Goal: Information Seeking & Learning: Find specific page/section

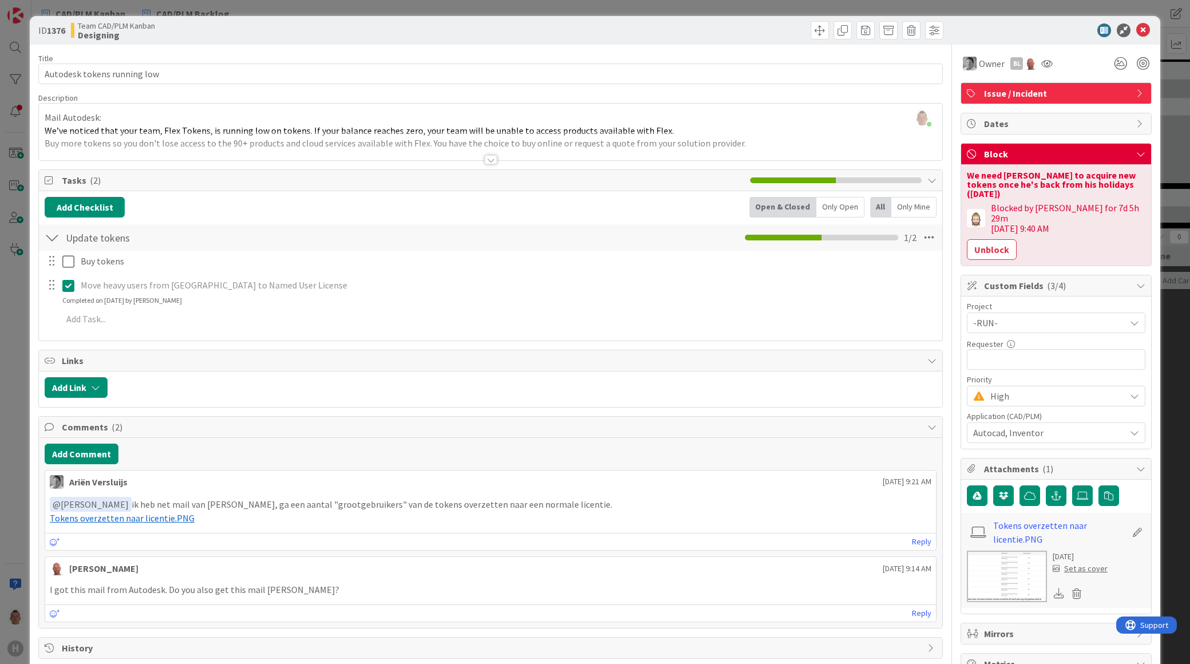
scroll to position [318, 0]
click at [999, 239] on button "Unblock" at bounding box center [992, 249] width 50 height 21
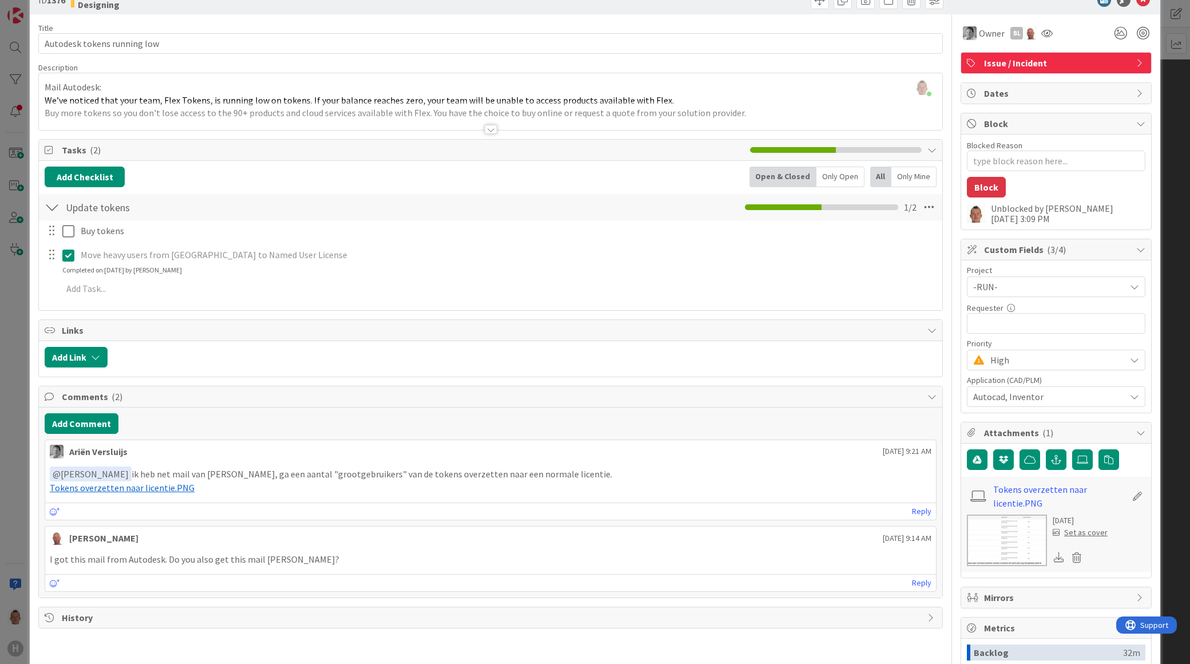
scroll to position [0, 0]
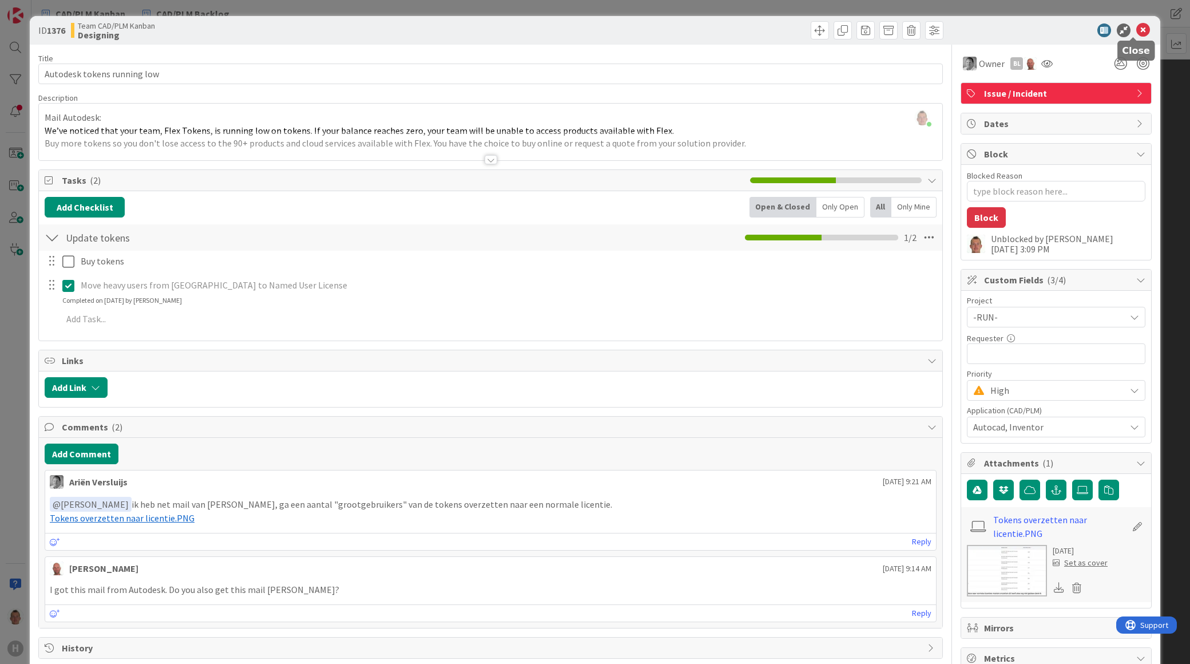
click at [1139, 30] on icon at bounding box center [1144, 30] width 14 height 14
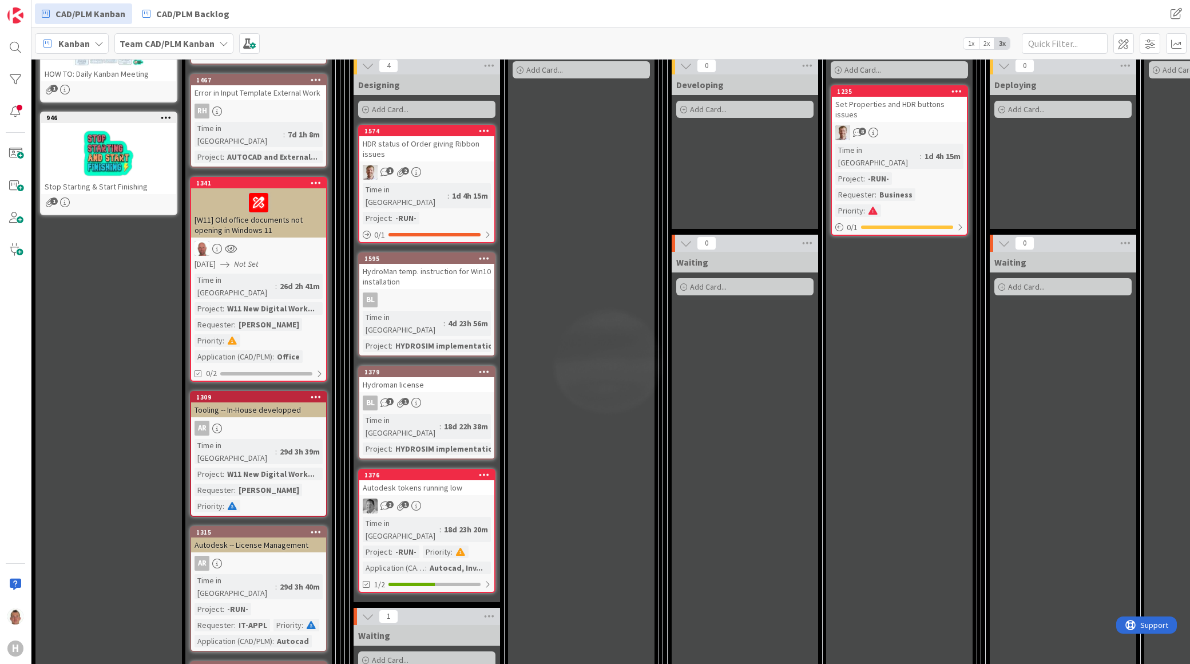
scroll to position [191, 0]
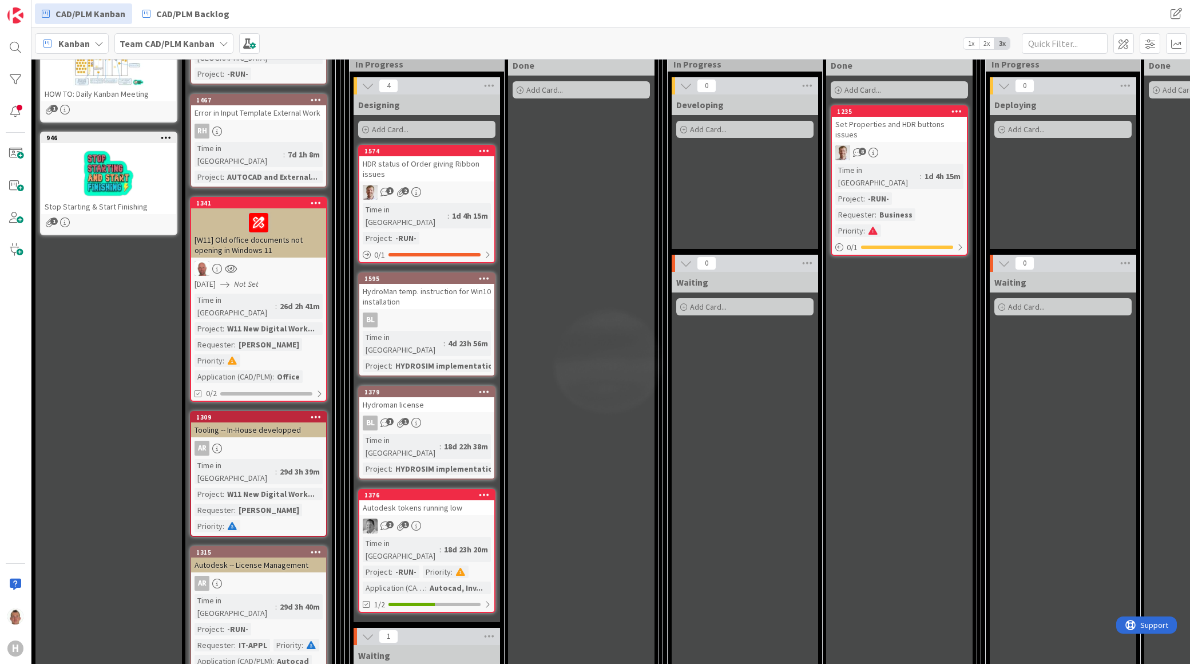
click at [306, 211] on div at bounding box center [259, 223] width 128 height 24
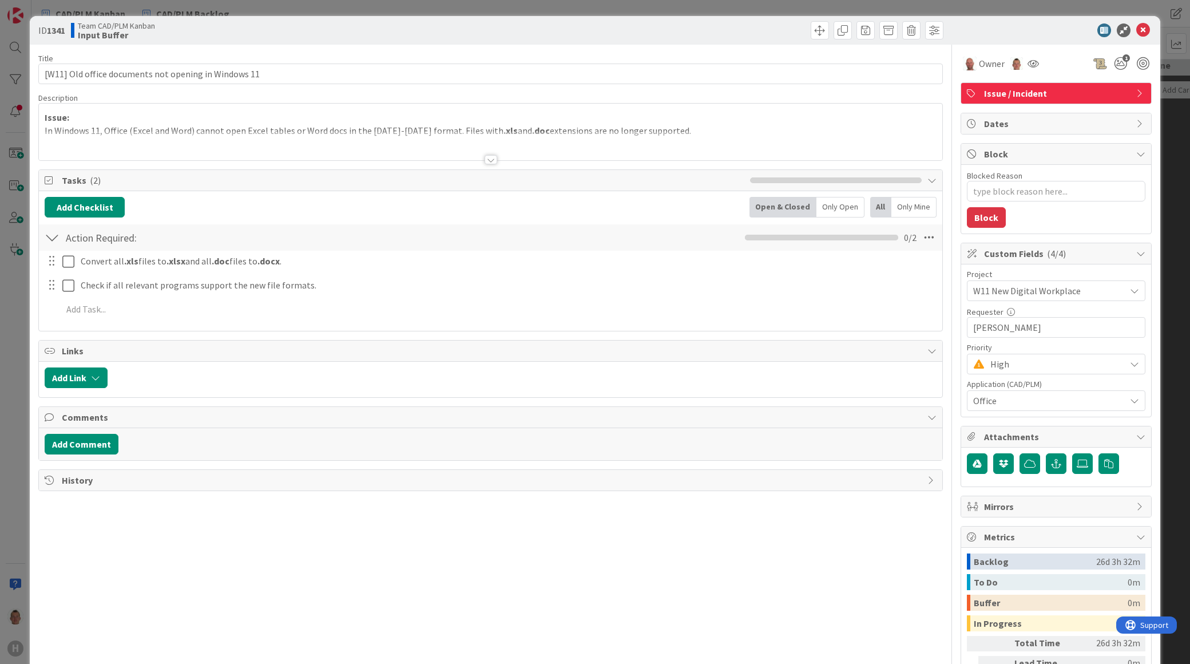
type textarea "x"
click at [1137, 29] on icon at bounding box center [1144, 30] width 14 height 14
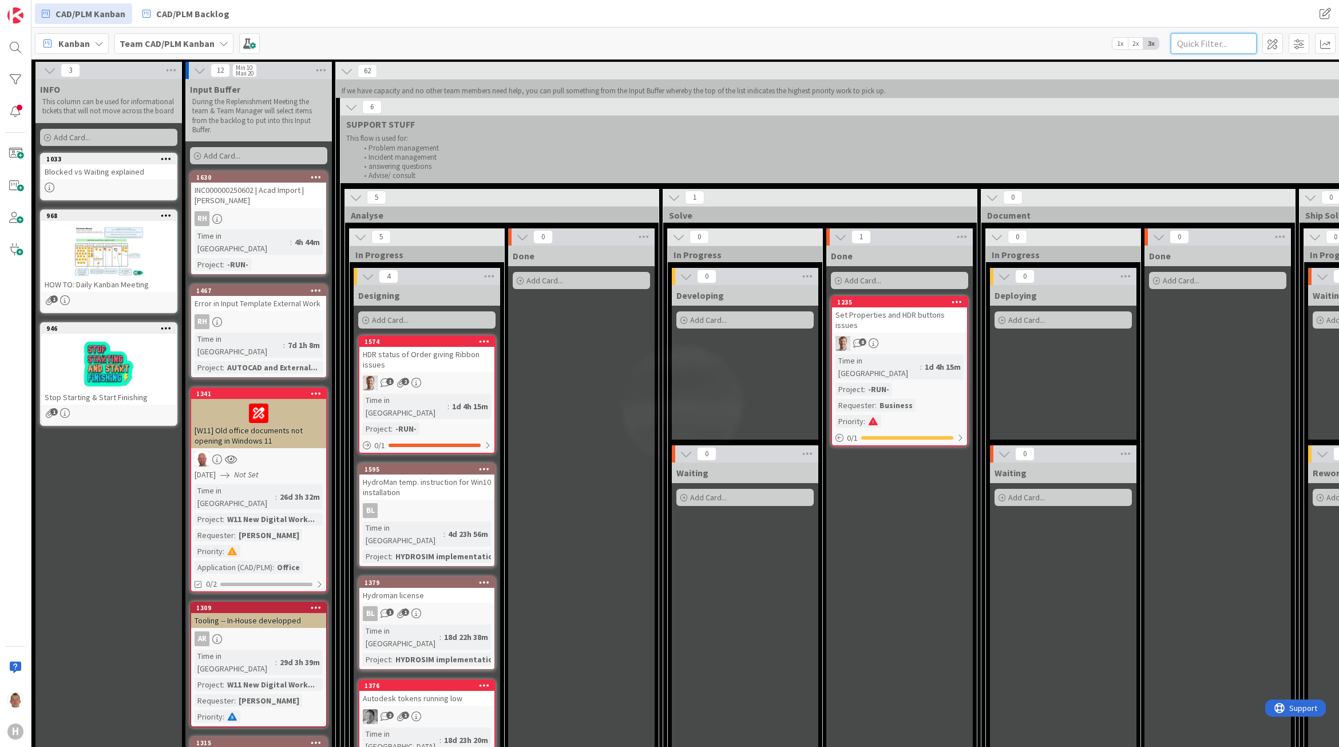
click at [1190, 45] on input "text" at bounding box center [1214, 43] width 86 height 21
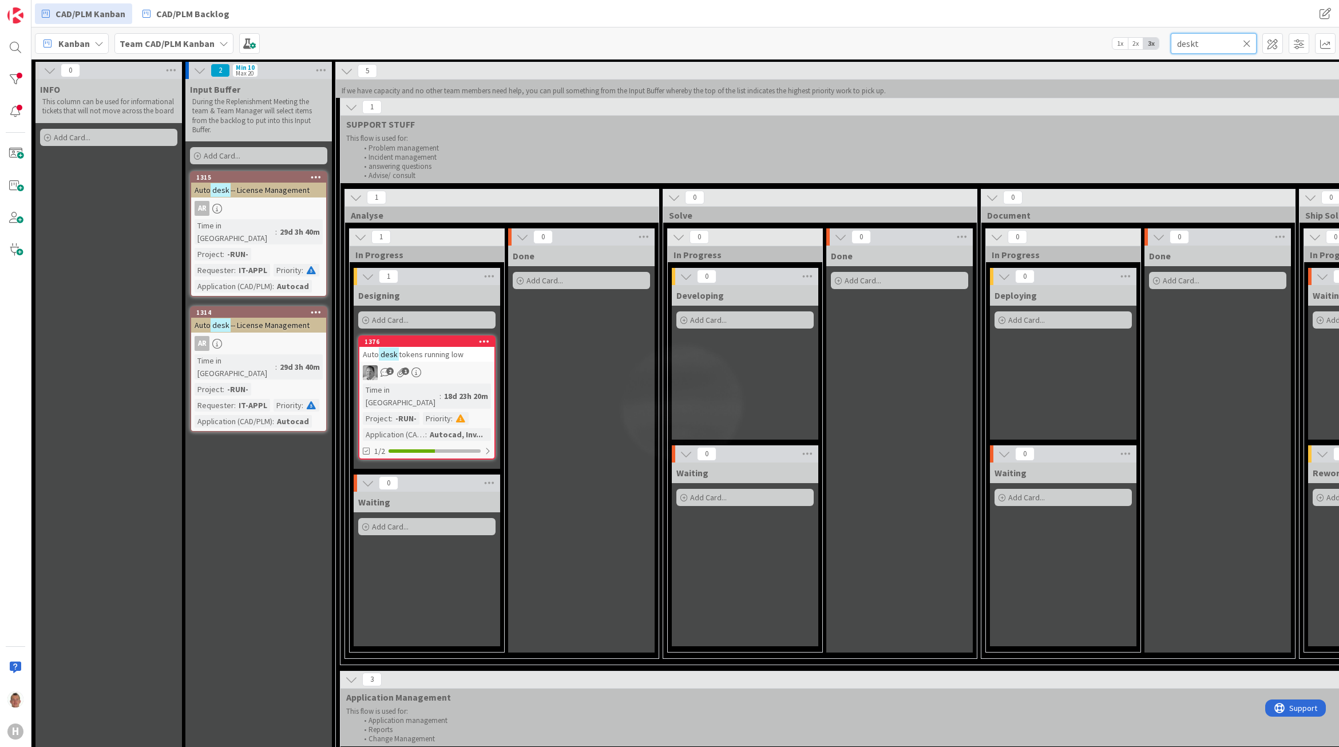
type input "deskt"
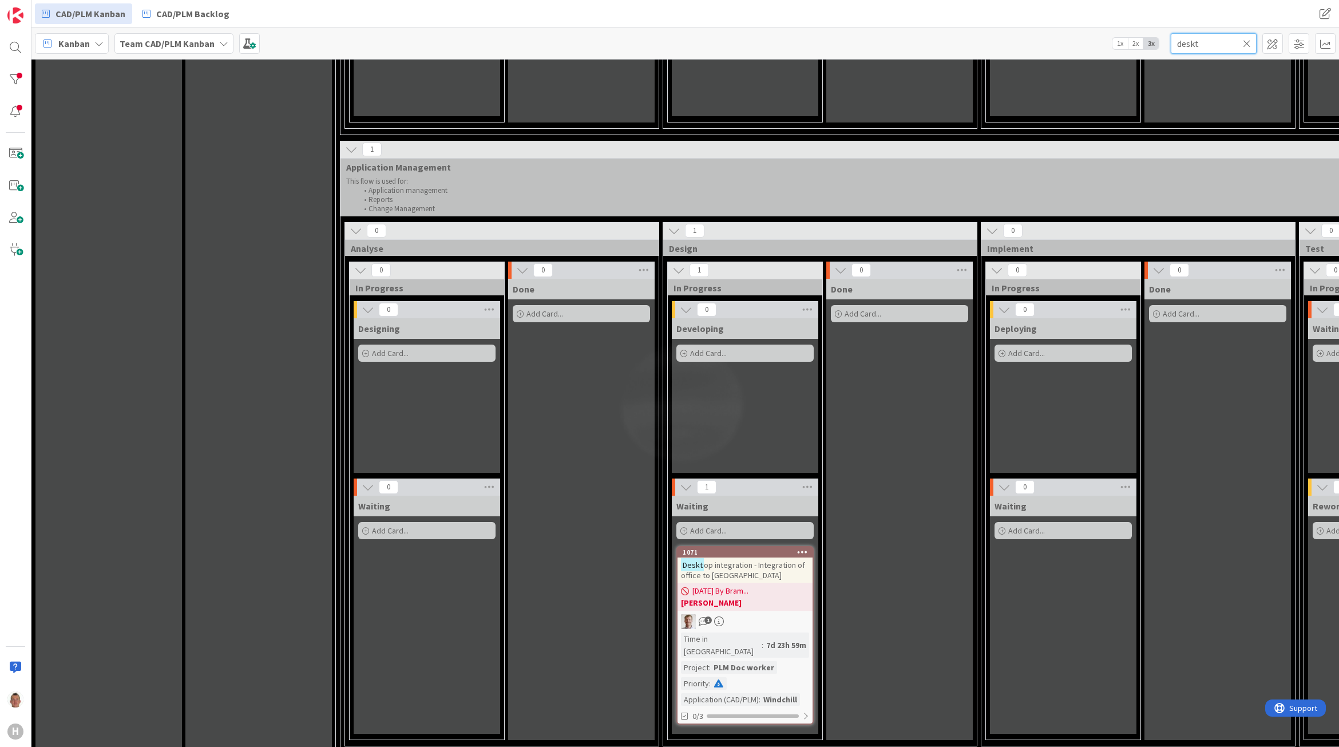
scroll to position [572, 0]
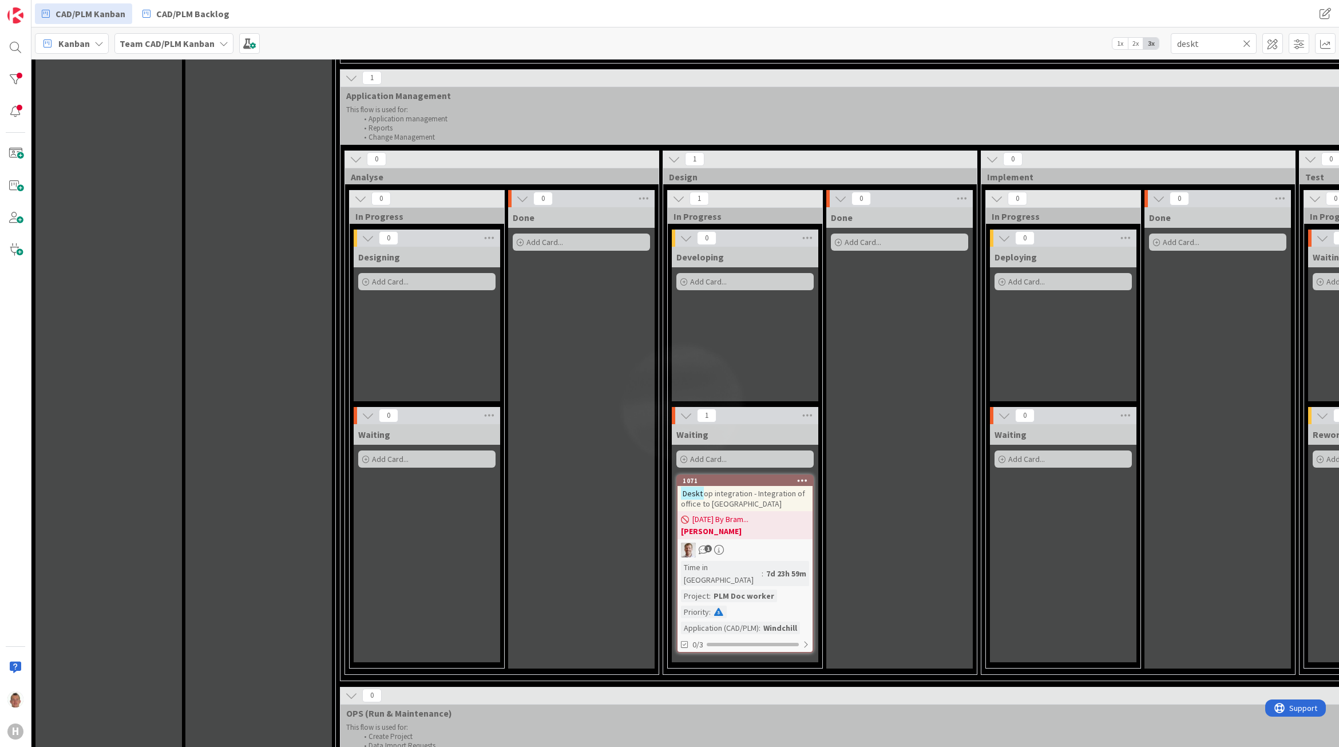
click at [779, 494] on span "op integration - Integration of office to [GEOGRAPHIC_DATA]" at bounding box center [743, 498] width 124 height 21
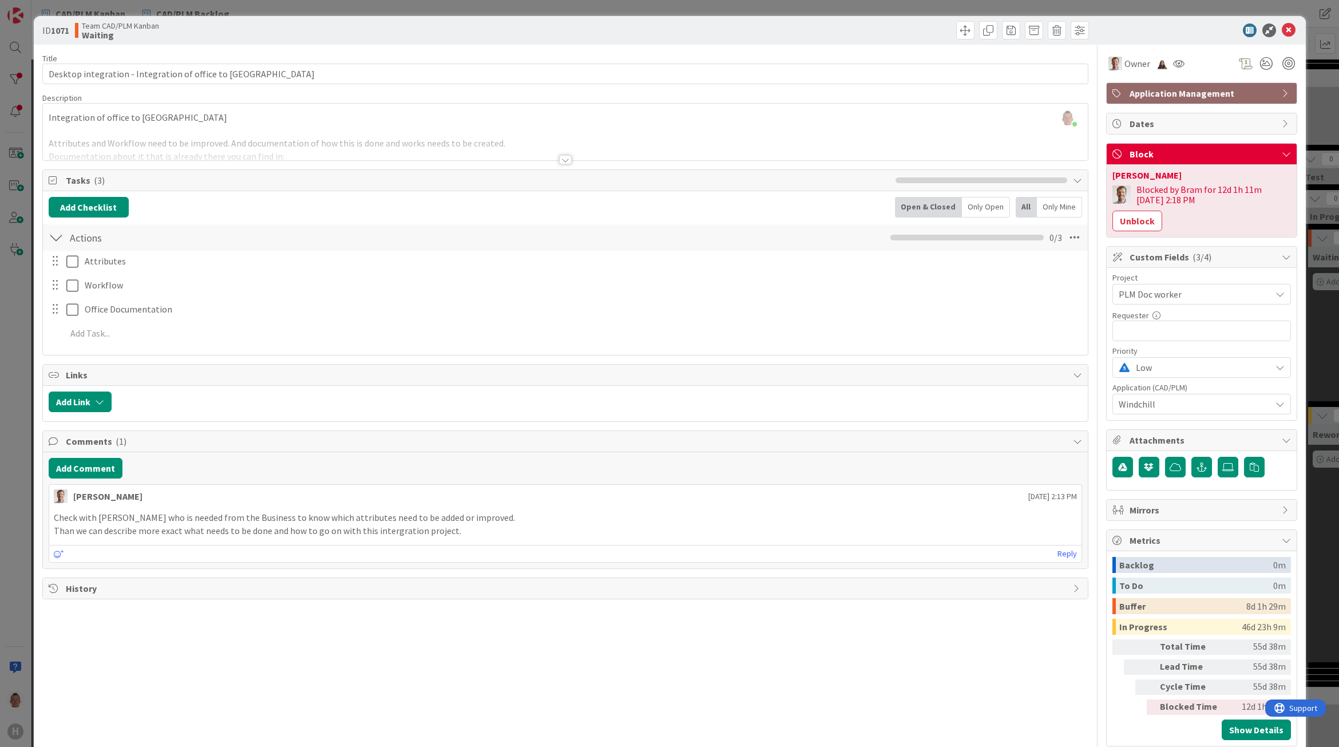
click at [217, 153] on div at bounding box center [565, 145] width 1045 height 29
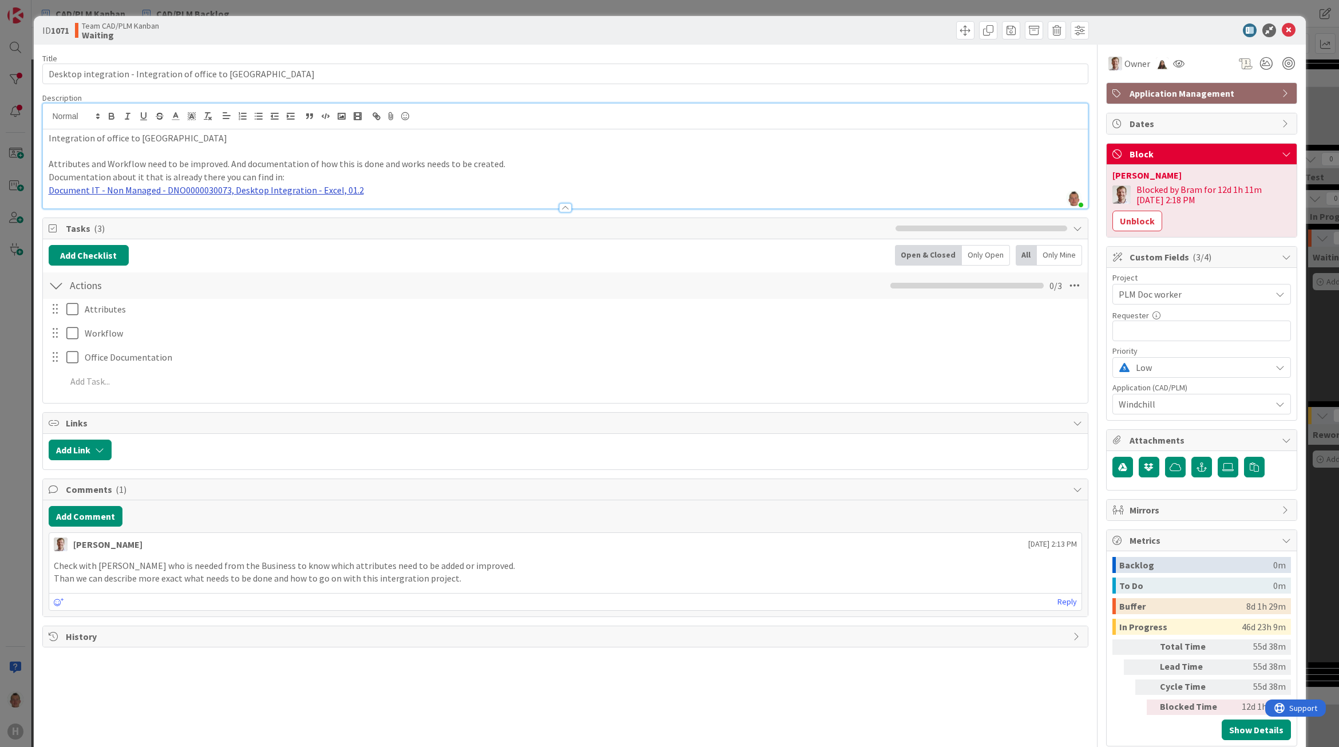
click at [73, 192] on link "Document IT - Non Managed - DNO0000030073, Desktop Integration - Excel, 01.2" at bounding box center [206, 189] width 315 height 11
click at [162, 211] on link "[URL][DOMAIN_NAME]" at bounding box center [171, 212] width 78 height 15
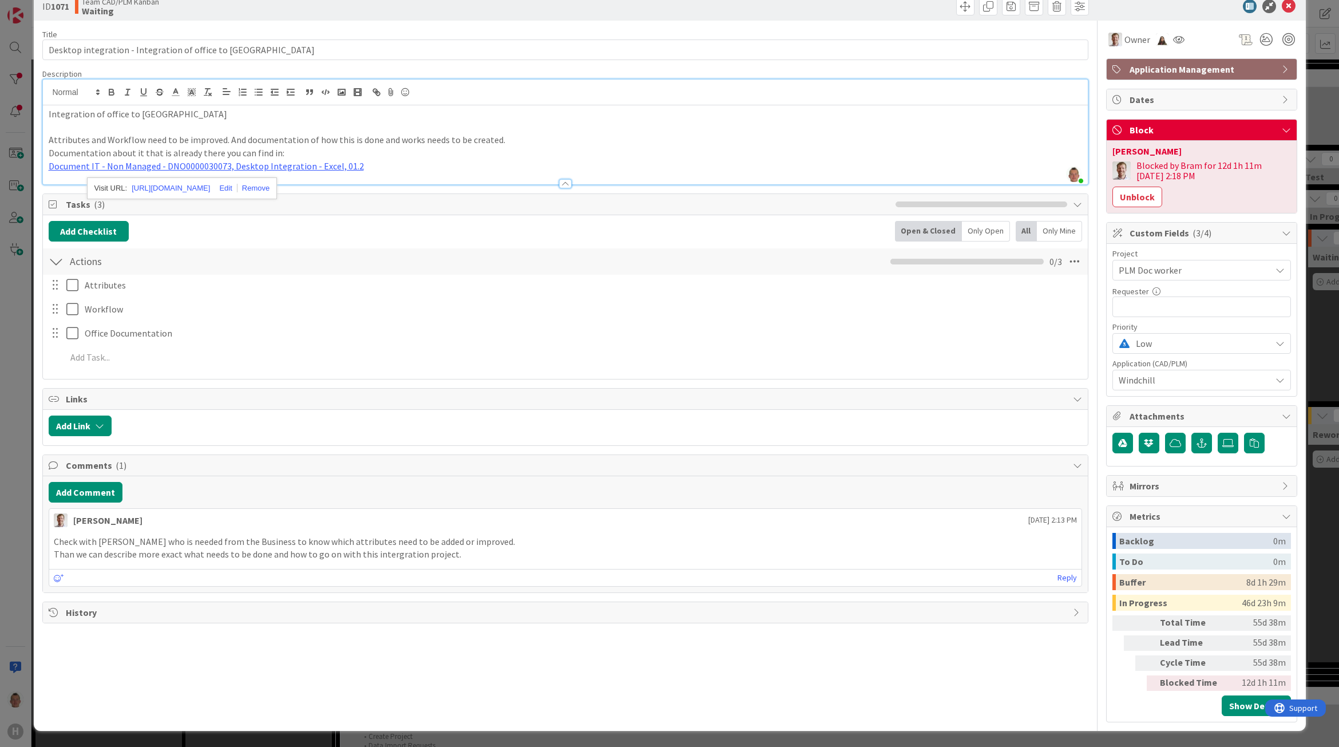
click at [125, 604] on div "History" at bounding box center [565, 612] width 1045 height 21
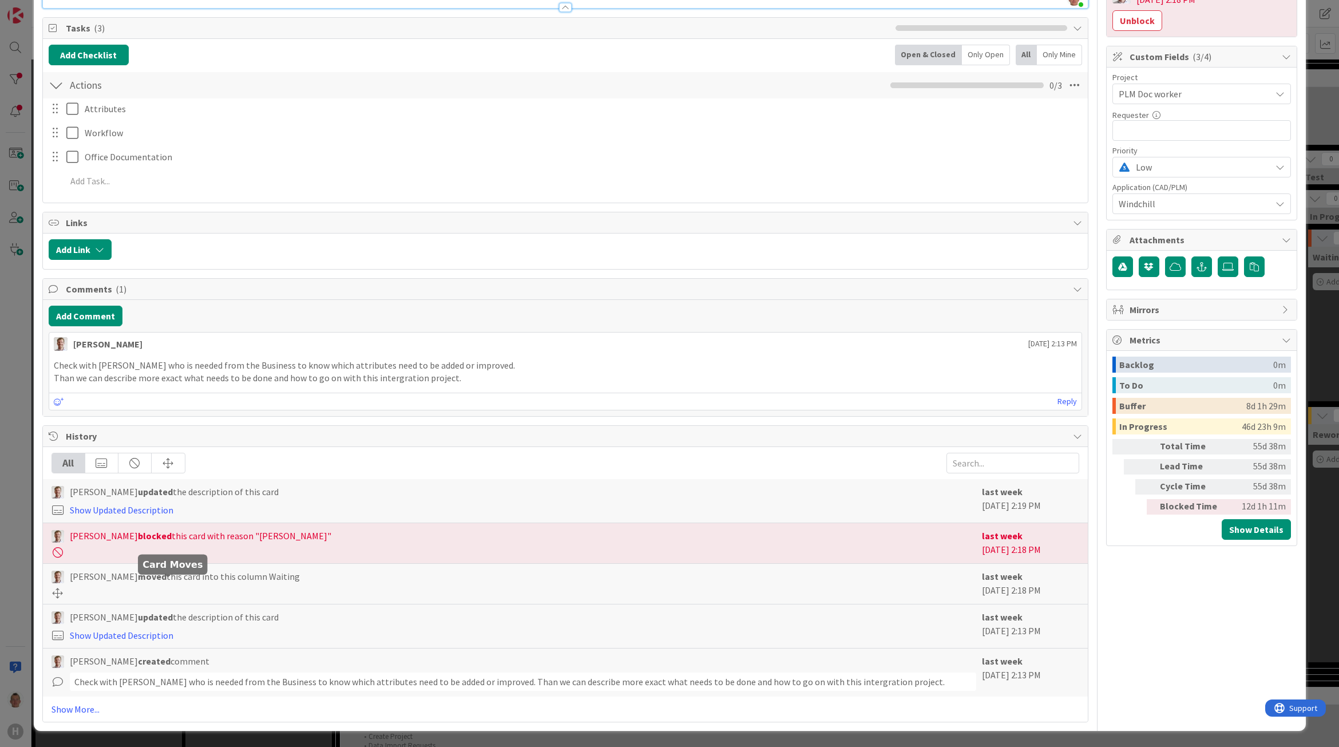
scroll to position [204, 0]
click at [96, 663] on link "Show More..." at bounding box center [566, 709] width 1028 height 14
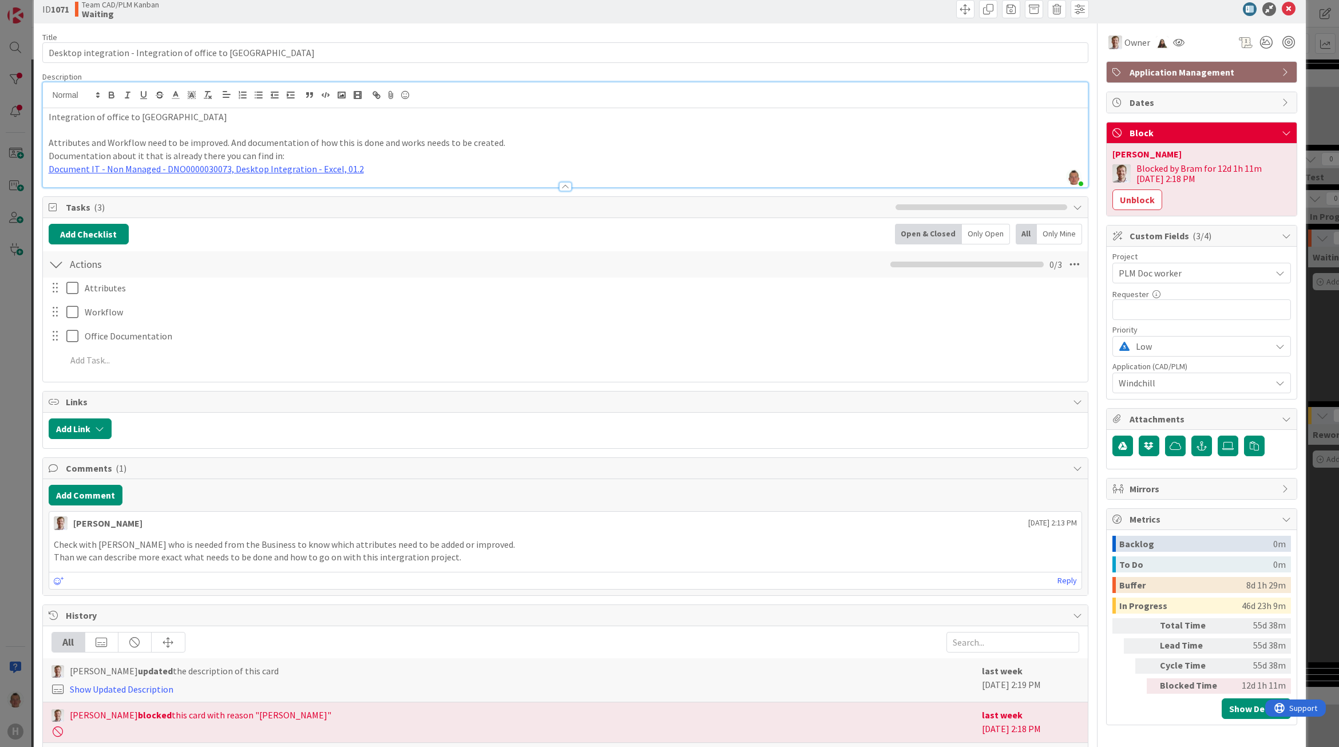
scroll to position [0, 0]
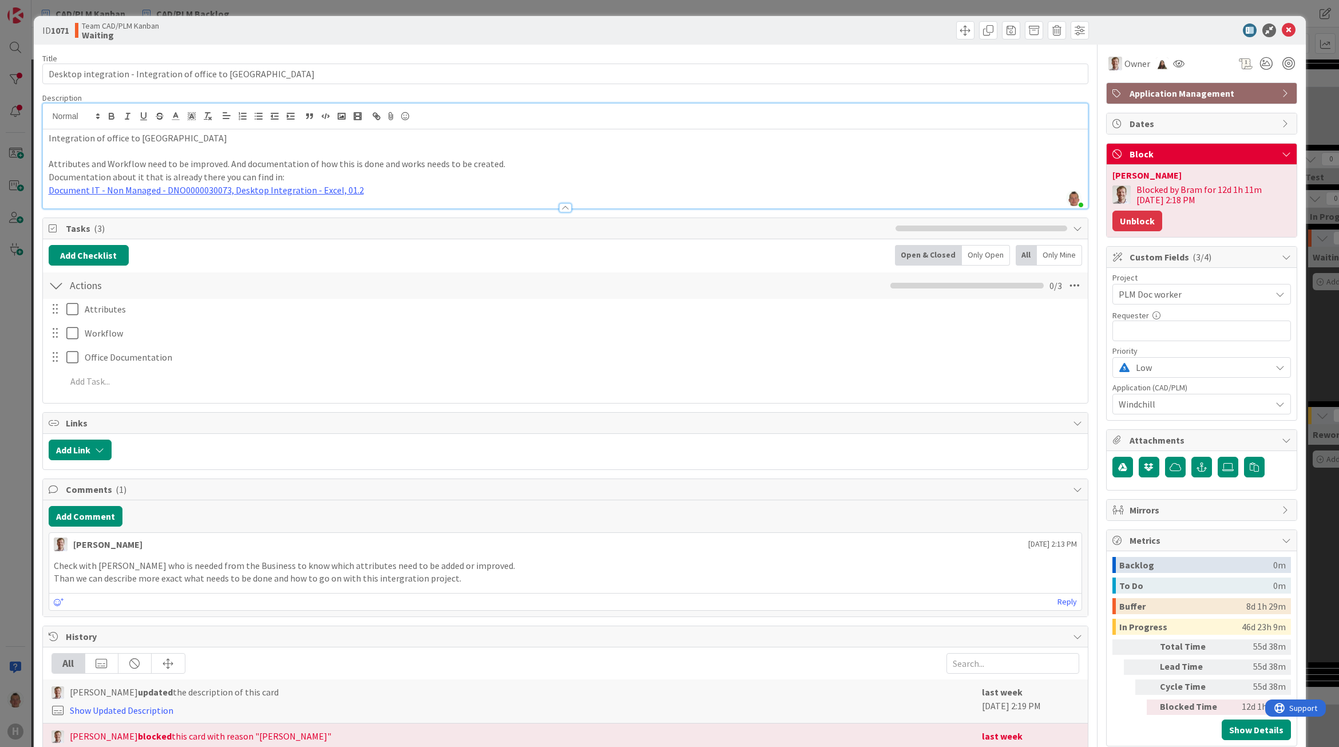
click at [1113, 223] on button "Unblock" at bounding box center [1138, 221] width 50 height 21
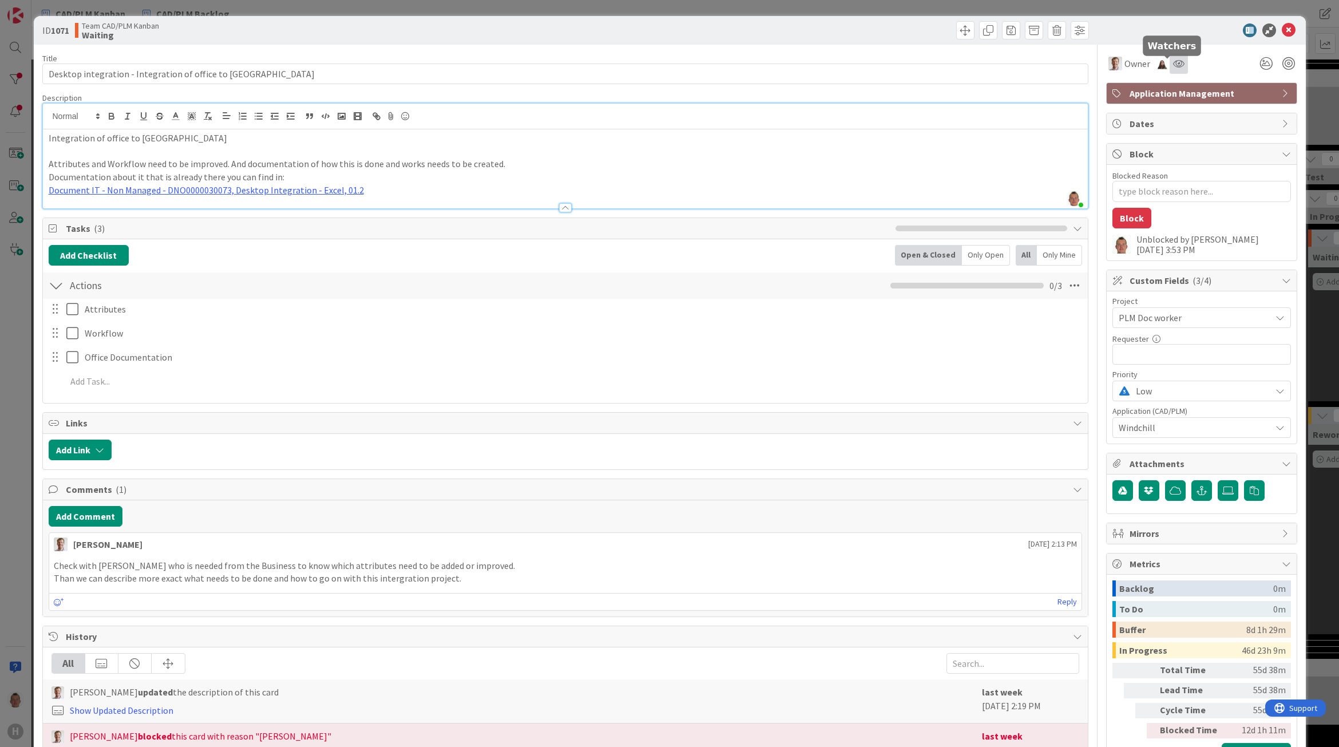
click at [1173, 61] on icon at bounding box center [1178, 63] width 11 height 9
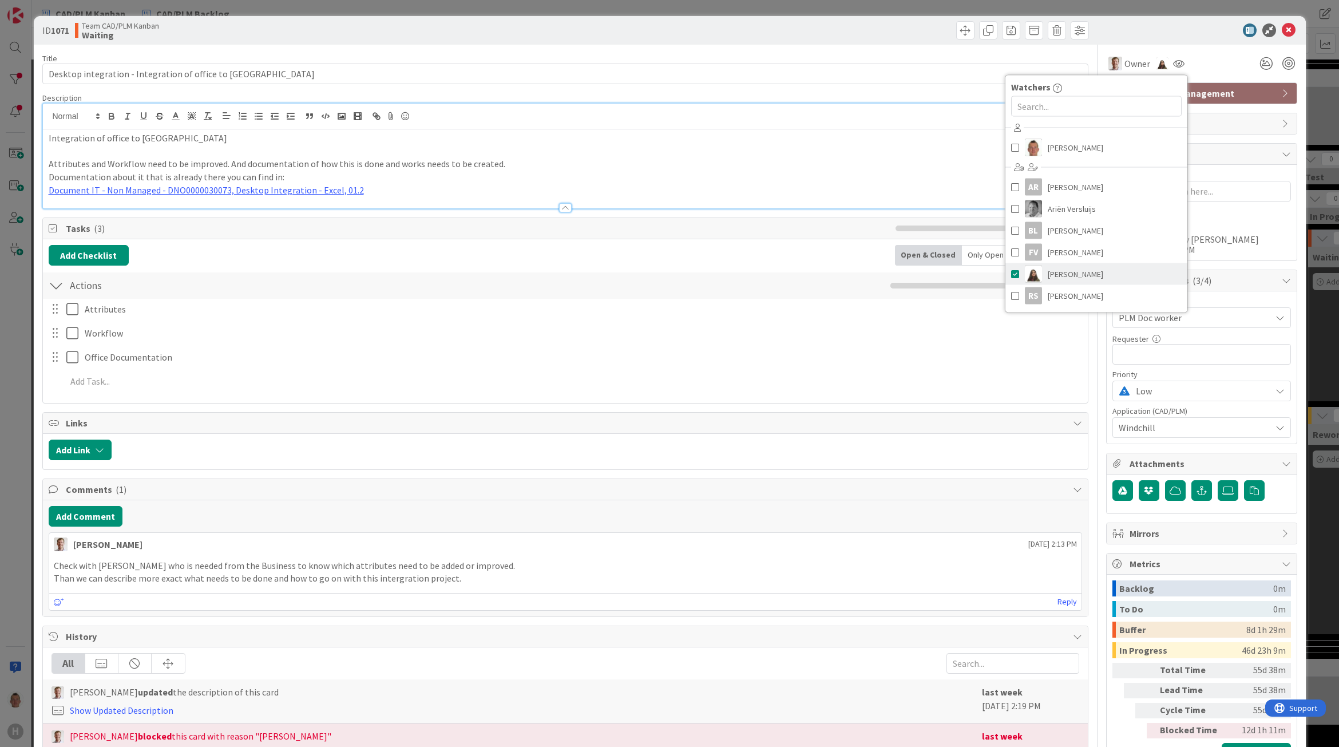
drag, startPoint x: 1071, startPoint y: 276, endPoint x: 1073, endPoint y: 264, distance: 12.1
click at [1071, 276] on span "[PERSON_NAME]" at bounding box center [1076, 274] width 56 height 17
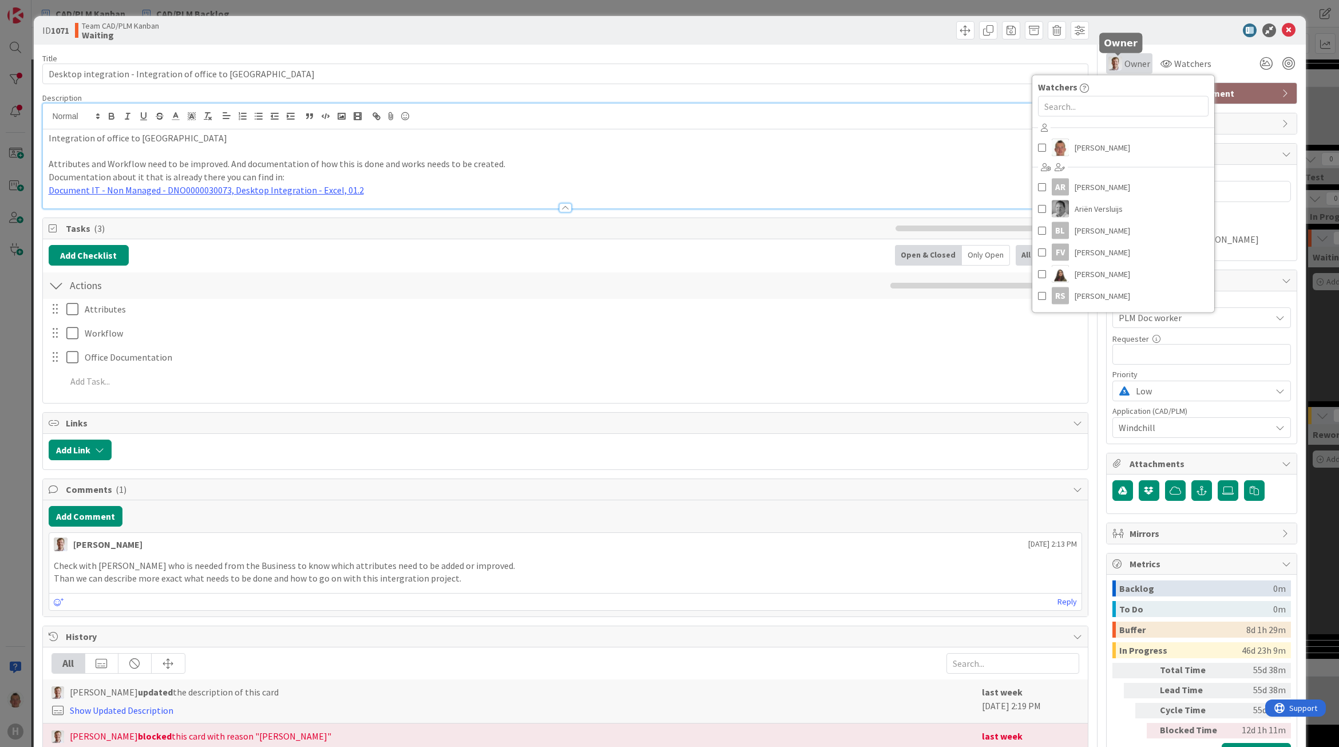
click at [1125, 63] on span "Owner" at bounding box center [1138, 64] width 26 height 14
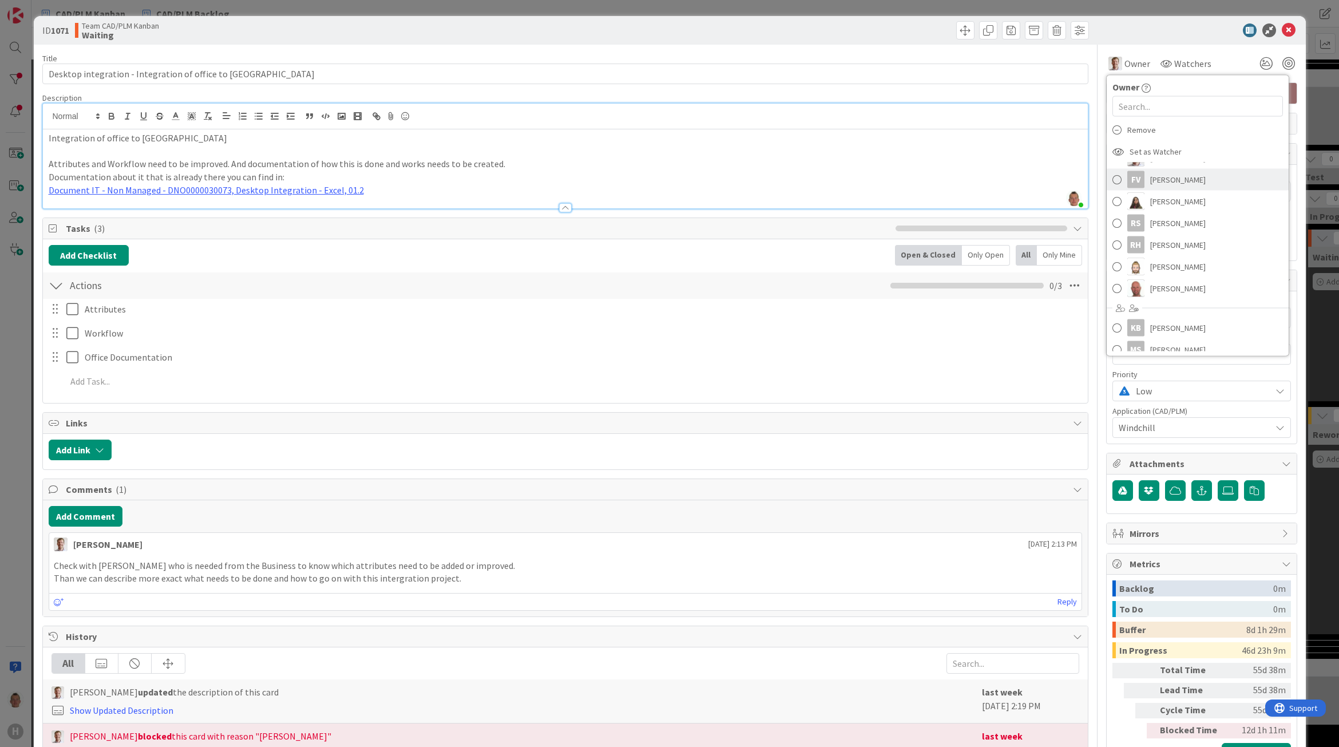
scroll to position [143, 0]
click at [1188, 201] on span "[PERSON_NAME]" at bounding box center [1178, 196] width 56 height 17
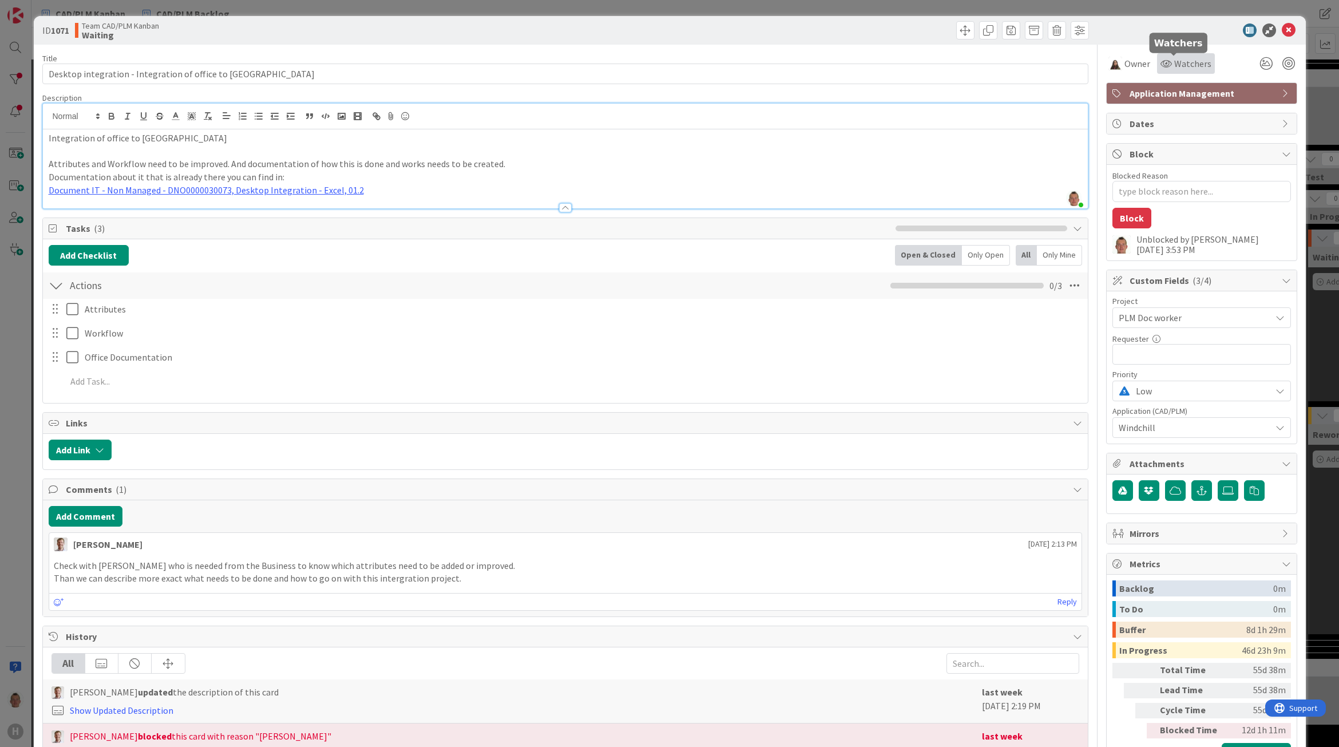
click at [1174, 64] on span "Watchers" at bounding box center [1192, 64] width 37 height 14
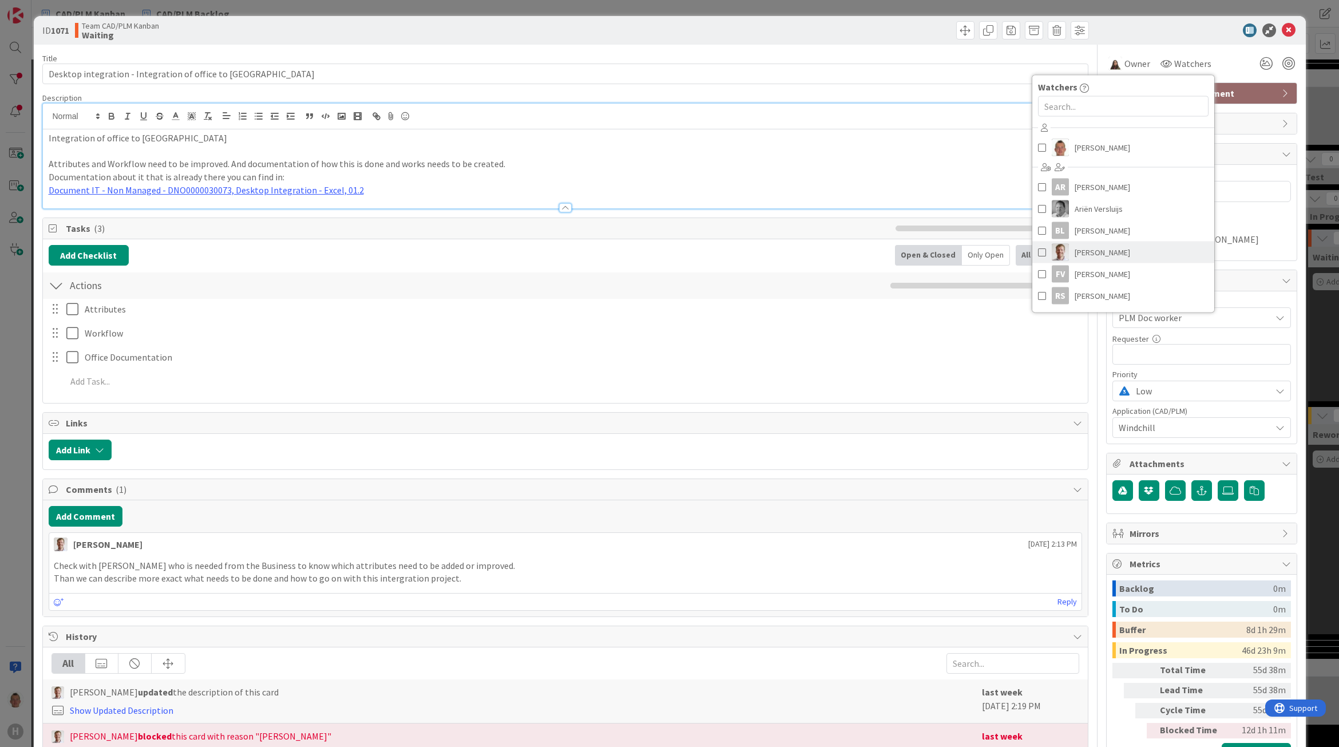
click at [1115, 250] on link "[PERSON_NAME]" at bounding box center [1123, 253] width 182 height 22
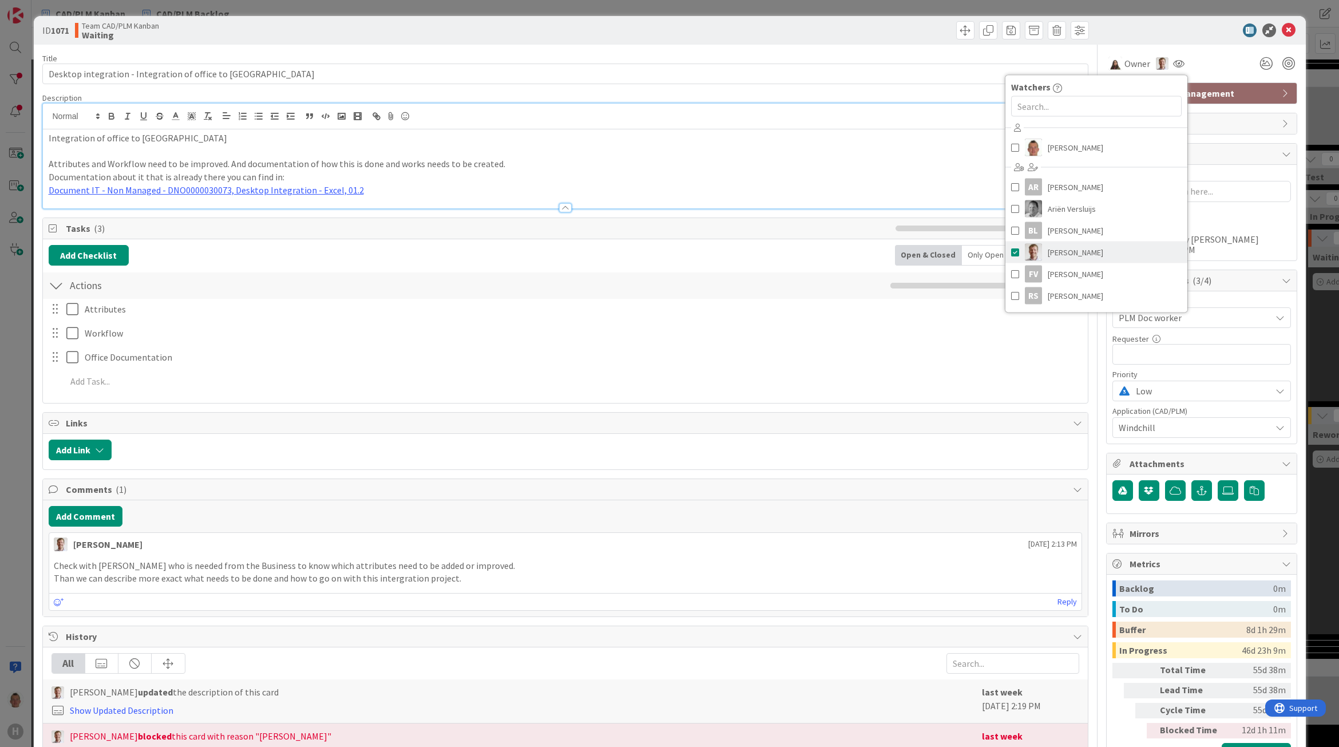
type textarea "x"
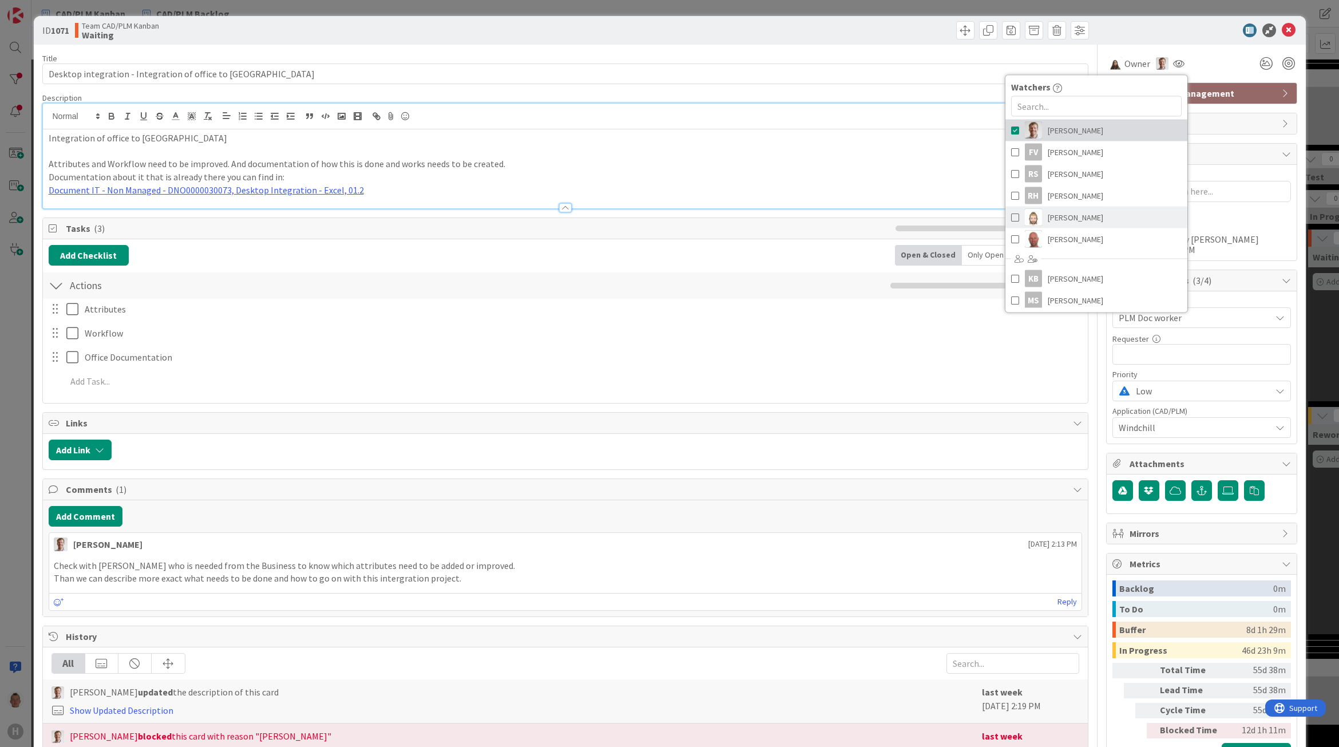
scroll to position [124, 0]
click at [1095, 27] on div at bounding box center [1196, 30] width 203 height 14
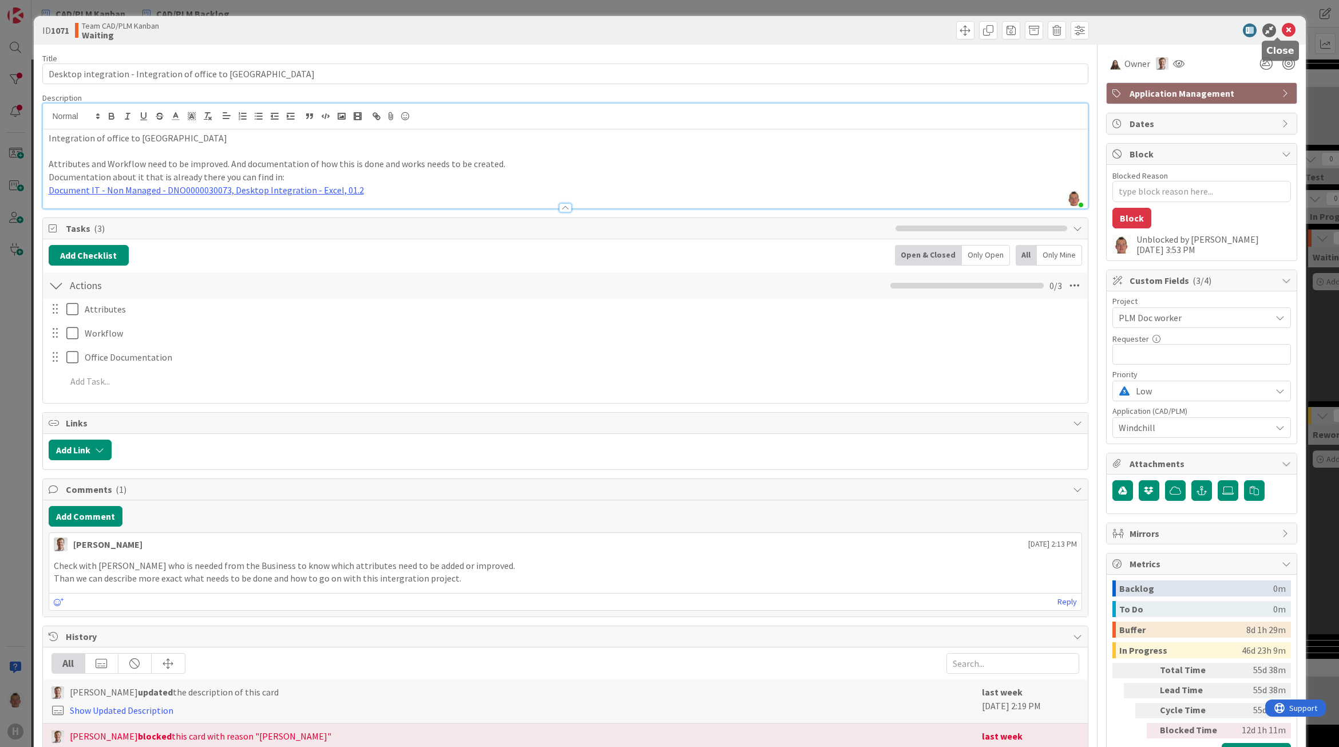
click at [1190, 27] on icon at bounding box center [1289, 30] width 14 height 14
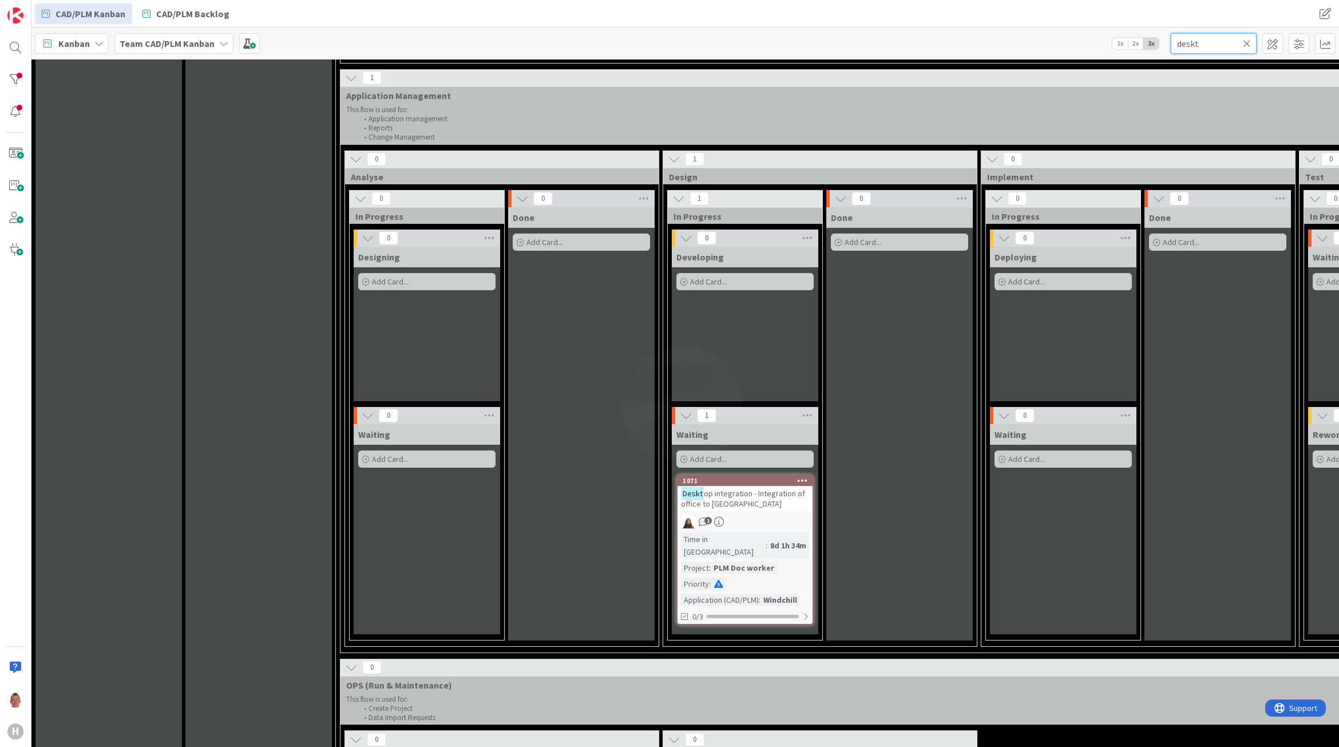
click at [1190, 41] on input "deskt" at bounding box center [1214, 43] width 86 height 21
click at [1190, 43] on icon at bounding box center [1247, 43] width 8 height 10
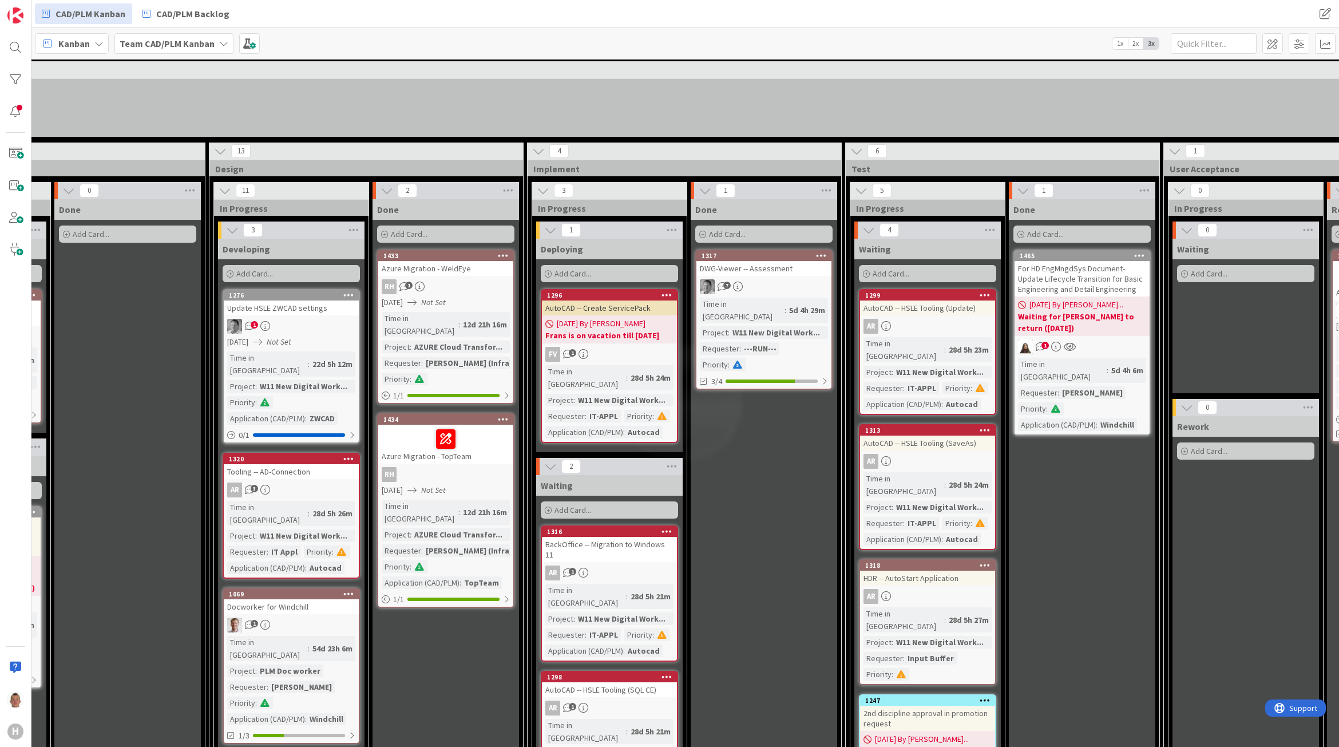
scroll to position [930, 454]
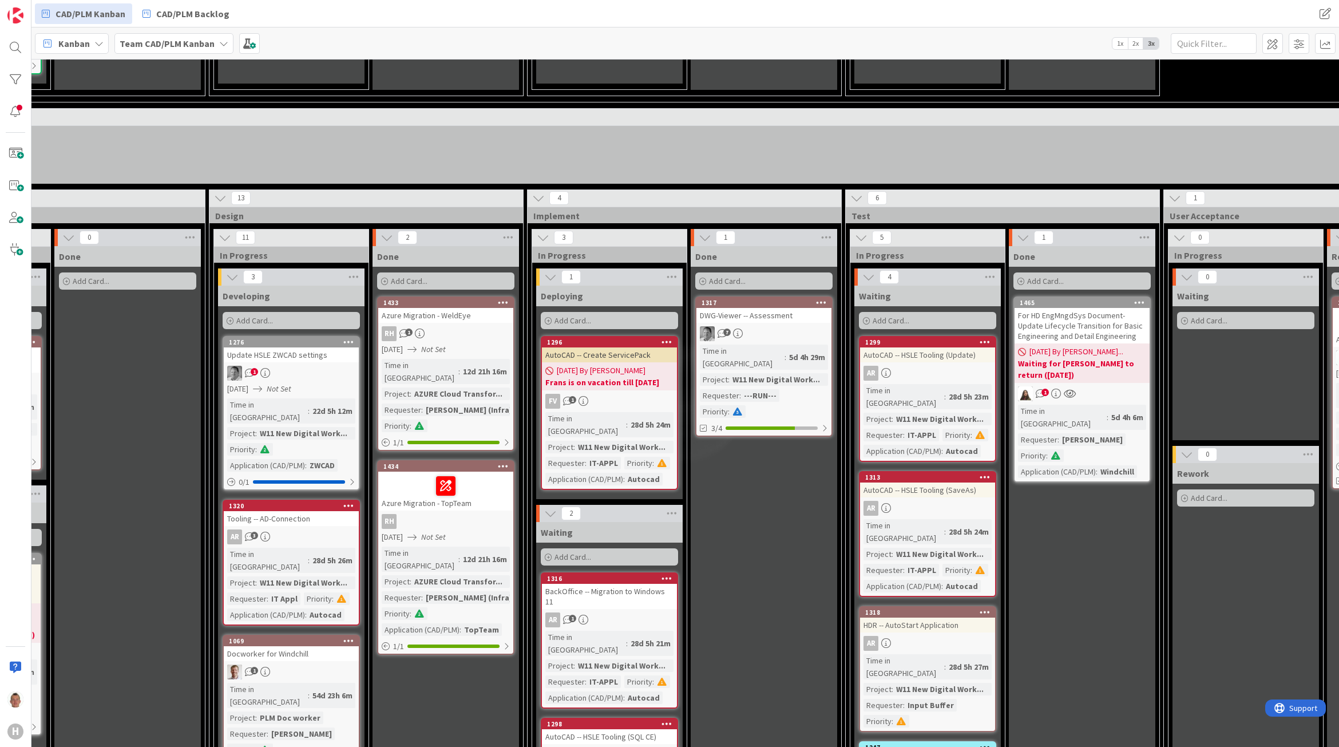
click at [255, 368] on span "1" at bounding box center [254, 371] width 7 height 7
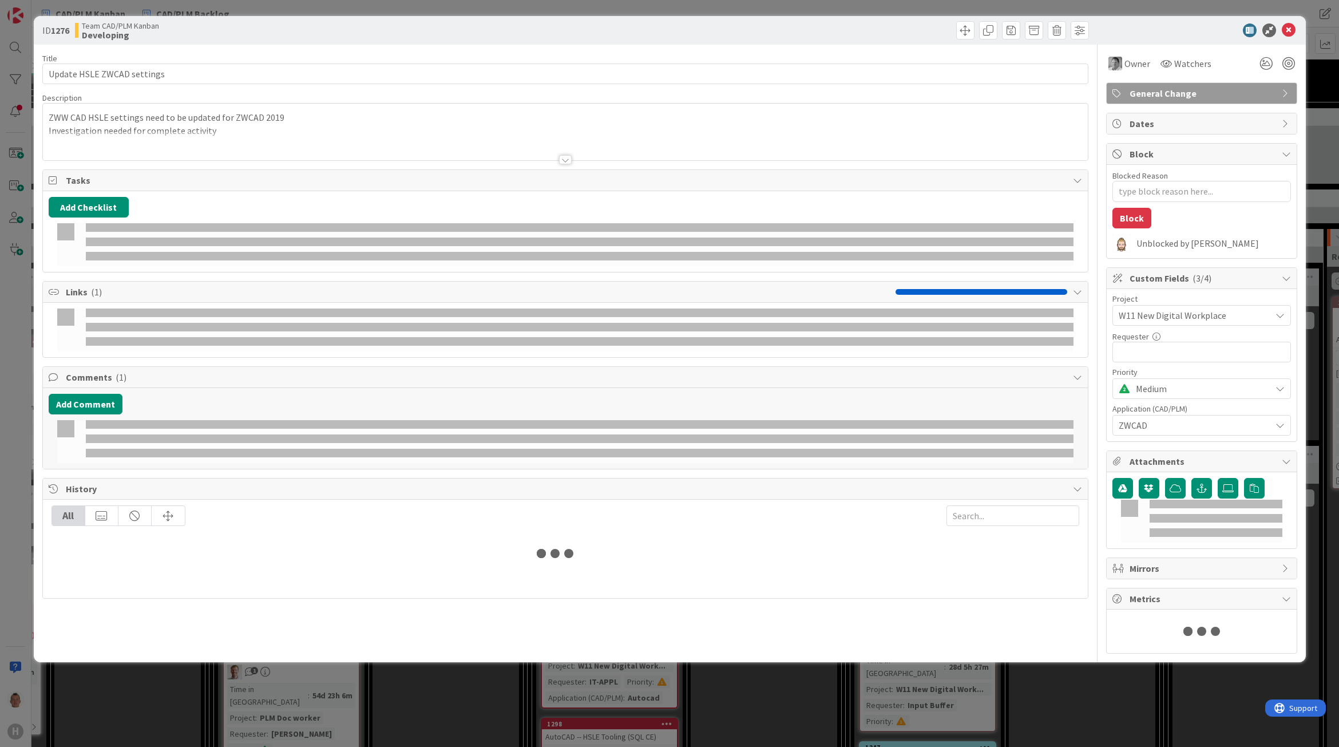
type textarea "x"
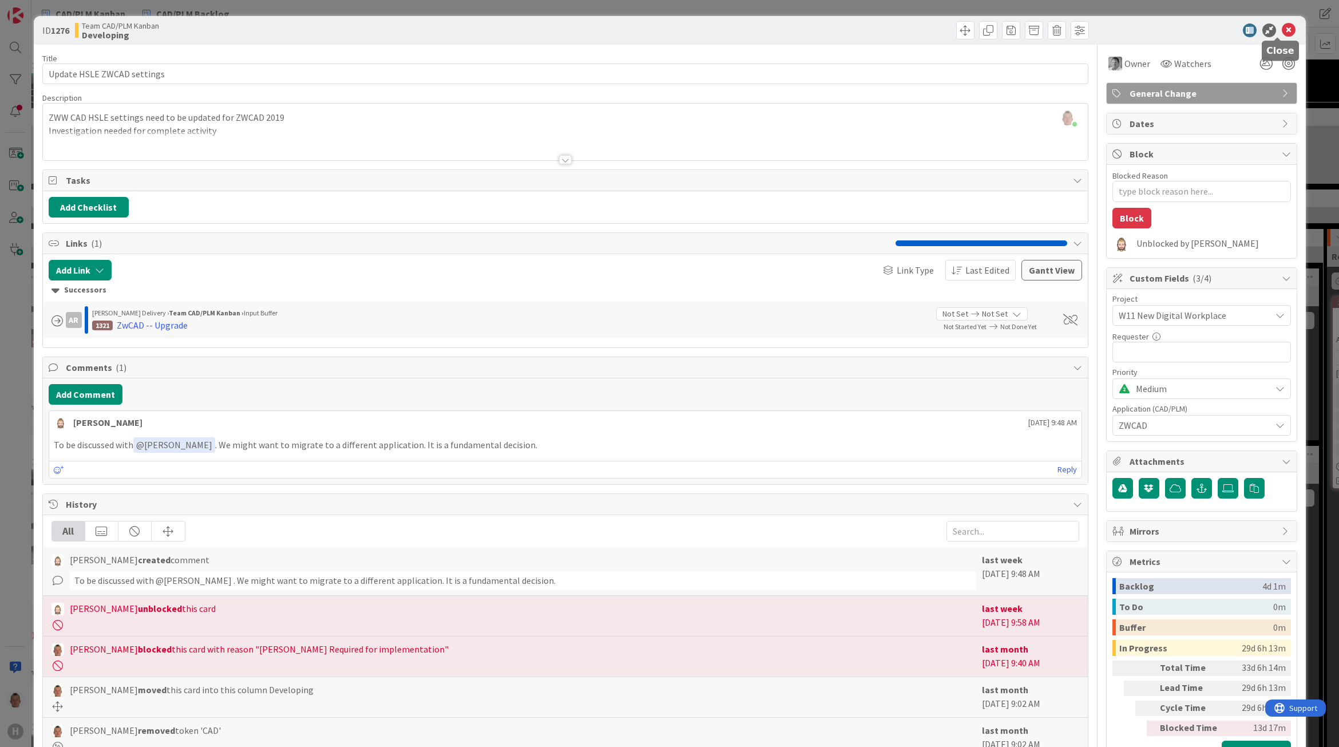
click at [1190, 29] on icon at bounding box center [1289, 30] width 14 height 14
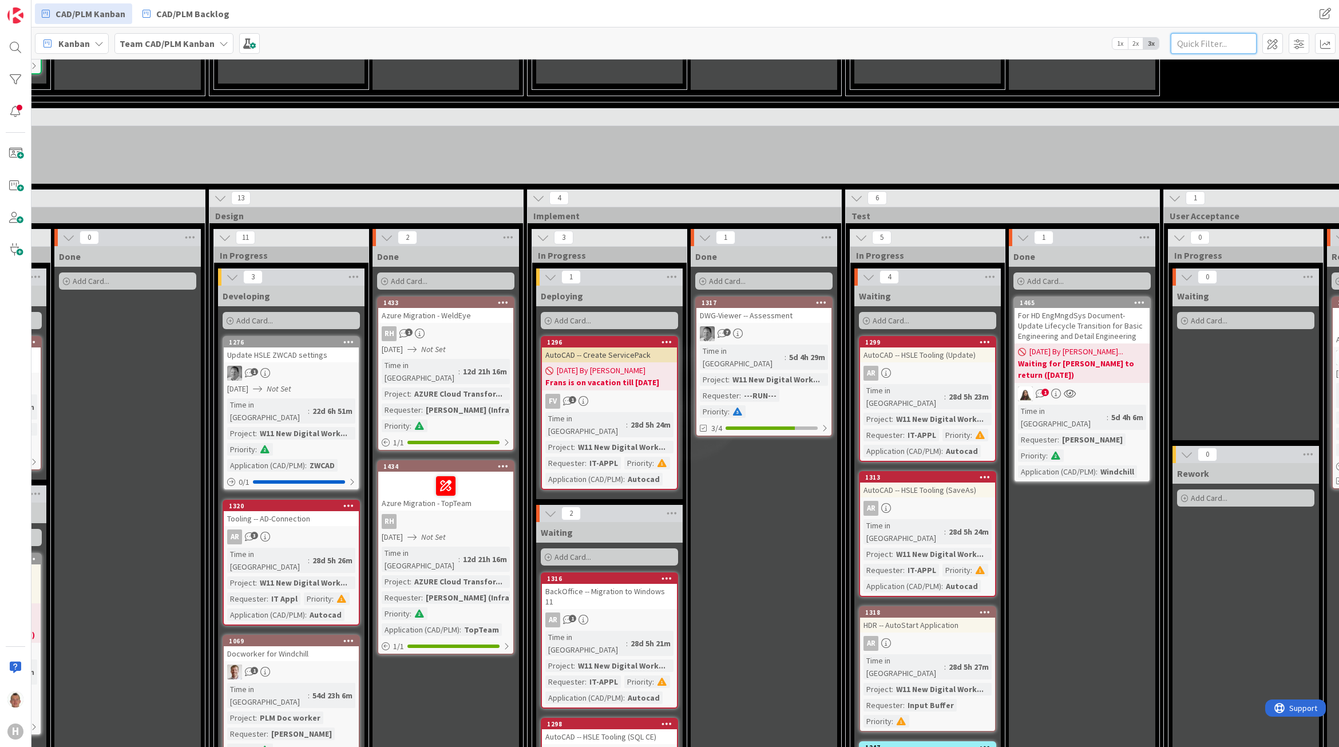
click at [1190, 43] on input "text" at bounding box center [1214, 43] width 86 height 21
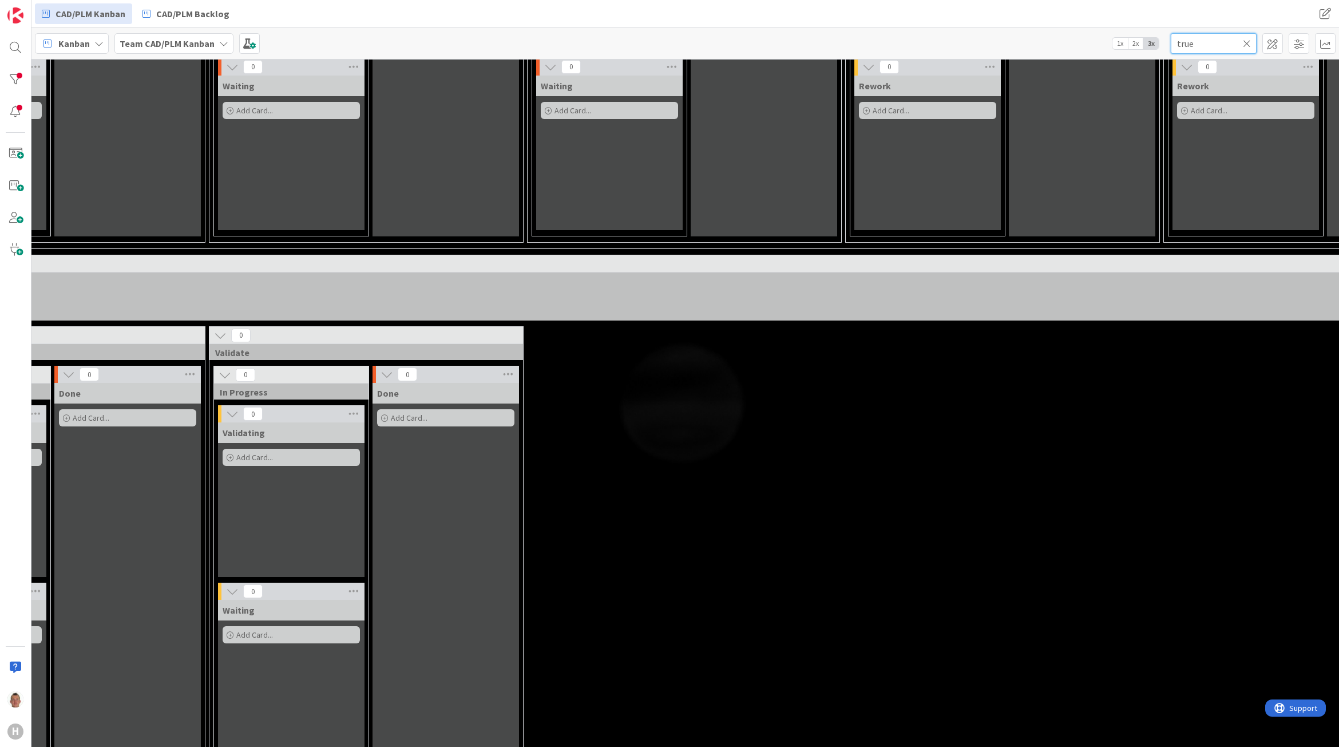
scroll to position [601, 454]
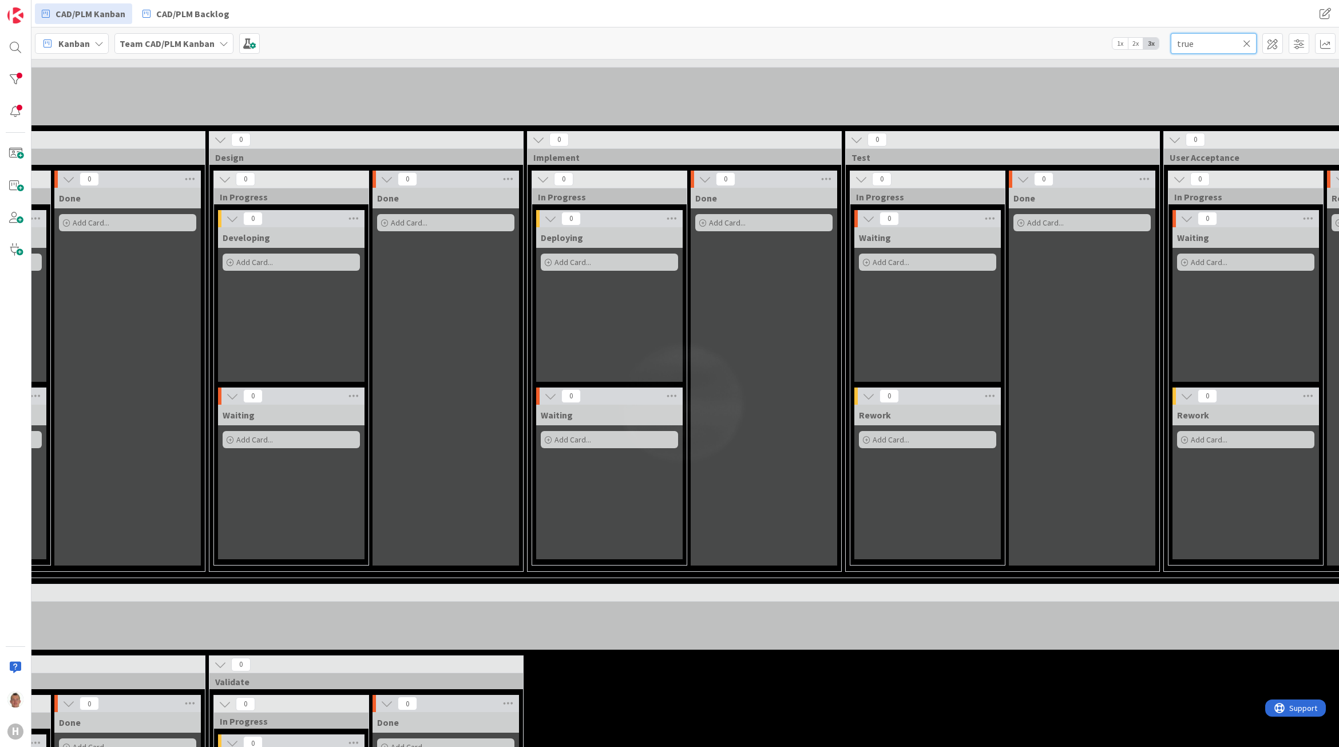
type input "true"
